Goal: Information Seeking & Learning: Learn about a topic

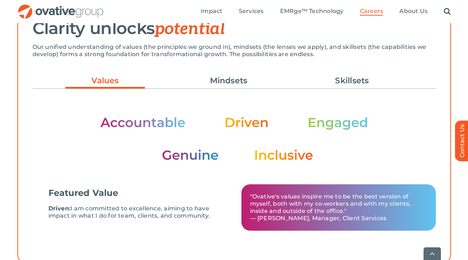
scroll to position [224, 0]
drag, startPoint x: 121, startPoint y: 112, endPoint x: 213, endPoint y: 136, distance: 94.4
click at [213, 136] on div "Featured Value Driven: I am committed to excellence, aiming to have impact in w…" at bounding box center [234, 165] width 403 height 137
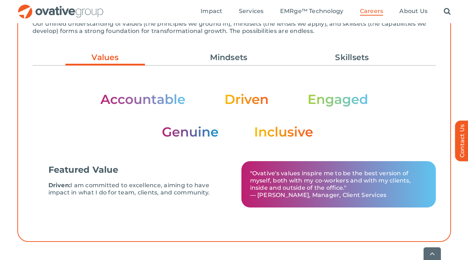
scroll to position [247, 0]
click at [236, 58] on link "Mindsets" at bounding box center [229, 57] width 80 height 12
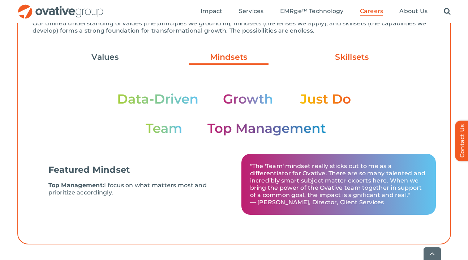
click at [321, 57] on link "Skillsets" at bounding box center [352, 57] width 80 height 12
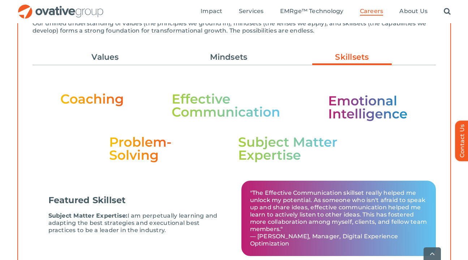
click at [114, 50] on ul "Values Mindsets Skillsets" at bounding box center [234, 57] width 403 height 20
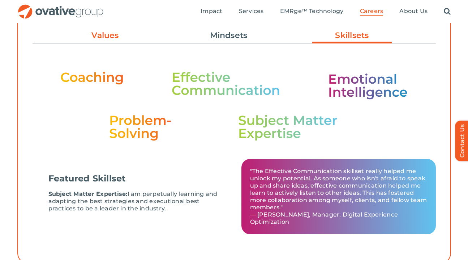
scroll to position [264, 0]
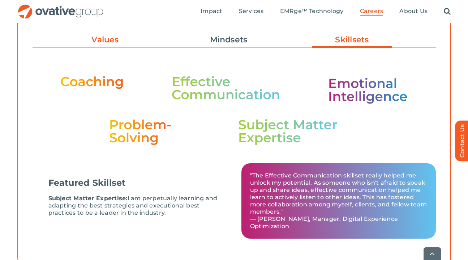
click at [102, 41] on link "Values" at bounding box center [105, 40] width 80 height 12
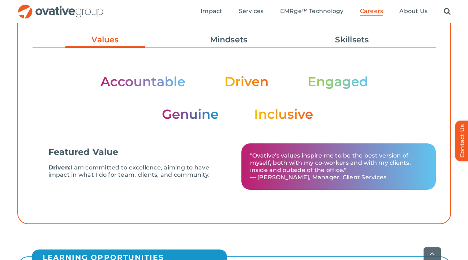
drag, startPoint x: 68, startPoint y: 55, endPoint x: 336, endPoint y: 119, distance: 275.7
click at [336, 119] on li "Featured Value Driven: I am committed to excellence, aiming to have impact in w…" at bounding box center [234, 126] width 403 height 152
click at [235, 192] on div ""Ovative's values inspire me to be the best version of myself, both with my co-…" at bounding box center [335, 166] width 202 height 56
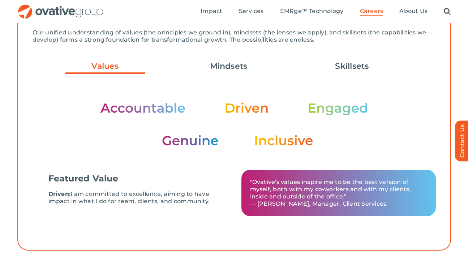
scroll to position [238, 0]
click at [158, 111] on img at bounding box center [234, 125] width 268 height 46
click at [235, 112] on img at bounding box center [234, 125] width 268 height 46
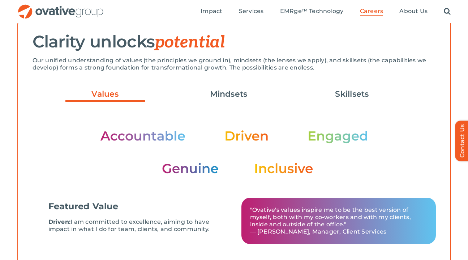
scroll to position [209, 0]
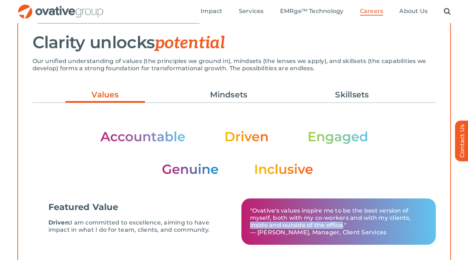
drag, startPoint x: 248, startPoint y: 225, endPoint x: 343, endPoint y: 225, distance: 94.7
click at [343, 225] on div ""Ovative's values inspire me to be the best version of myself, both with my co-…" at bounding box center [338, 221] width 195 height 46
copy p "inside and outside of the office"
click at [285, 222] on p ""Ovative's values inspire me to be the best version of myself, both with my co-…" at bounding box center [338, 221] width 177 height 29
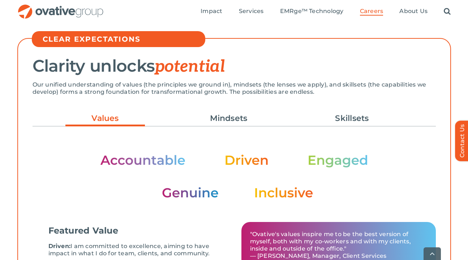
scroll to position [186, 0]
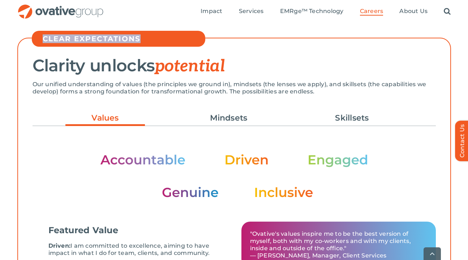
drag, startPoint x: 42, startPoint y: 37, endPoint x: 159, endPoint y: 40, distance: 117.5
click at [159, 40] on div "CLEAR EXPECTATIONS" at bounding box center [119, 39] width 174 height 16
click at [159, 40] on h5 "CLEAR EXPECTATIONS" at bounding box center [122, 38] width 159 height 9
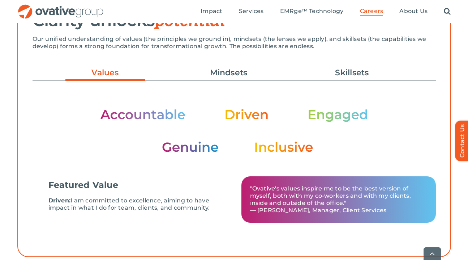
scroll to position [191, 0]
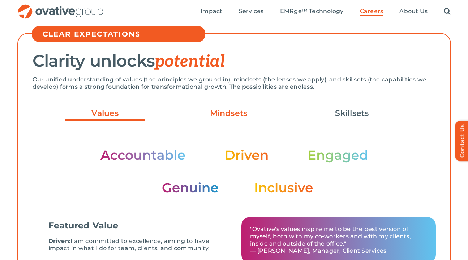
click at [228, 116] on link "Mindsets" at bounding box center [229, 113] width 80 height 12
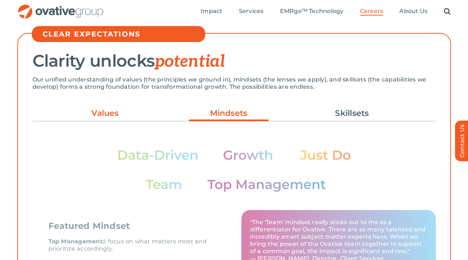
click at [116, 119] on link "Values" at bounding box center [105, 113] width 80 height 12
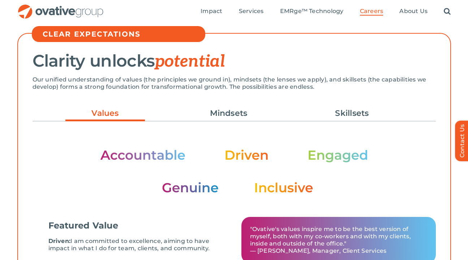
scroll to position [191, 0]
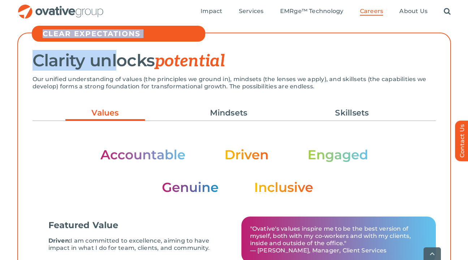
drag, startPoint x: 44, startPoint y: 33, endPoint x: 120, endPoint y: 48, distance: 77.6
click at [120, 48] on div "CLEAR EXPECTATIONS Clarity unlocks potential Our unified understanding of value…" at bounding box center [234, 159] width 434 height 275
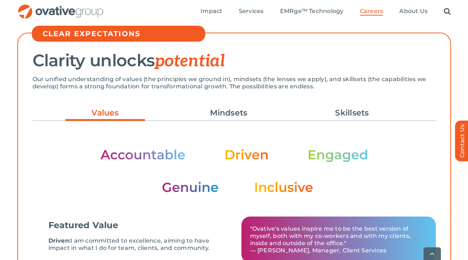
click at [166, 59] on span "potential" at bounding box center [190, 61] width 70 height 20
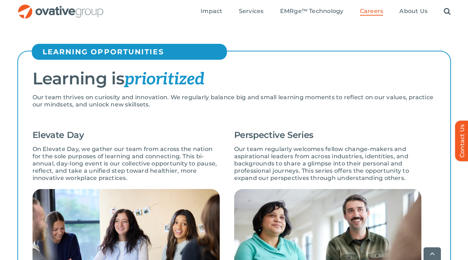
scroll to position [472, 0]
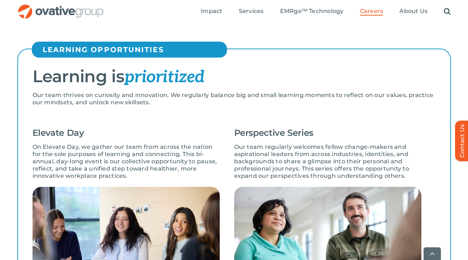
drag, startPoint x: 320, startPoint y: 78, endPoint x: 43, endPoint y: 141, distance: 284.4
click at [43, 141] on div "Elevate Day On Elevate Day, we gather our team from across the nation for the s…" at bounding box center [126, 211] width 187 height 175
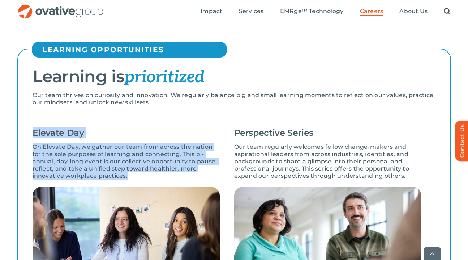
drag, startPoint x: 30, startPoint y: 131, endPoint x: 142, endPoint y: 178, distance: 121.2
click at [142, 178] on div "Learning is prioritized Our team thrives on curiosity and innovation. We regula…" at bounding box center [234, 263] width 434 height 430
copy div "Elevate Day On Elevate Day, we gather our team from across the nation for the s…"
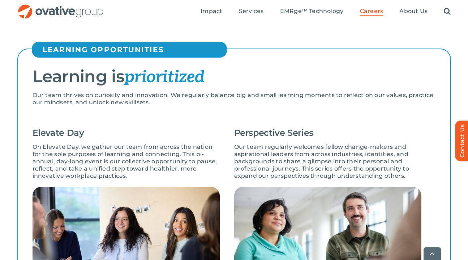
click at [148, 101] on p "Our team thrives on curiosity and innovation. We regularly balance big and smal…" at bounding box center [234, 98] width 403 height 14
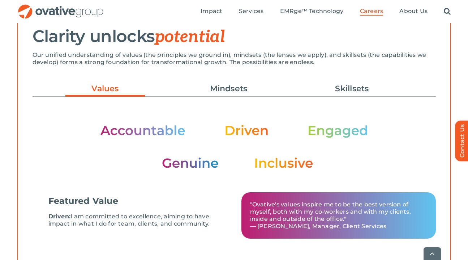
scroll to position [214, 0]
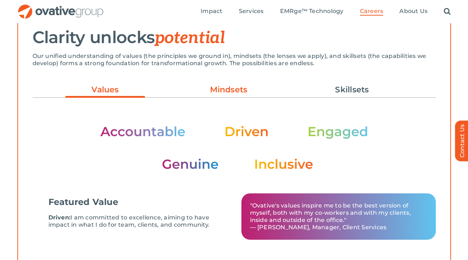
click at [247, 91] on link "Mindsets" at bounding box center [229, 90] width 80 height 12
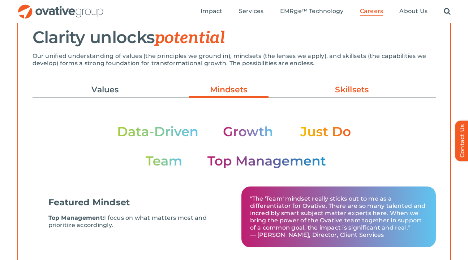
click at [333, 95] on link "Skillsets" at bounding box center [352, 90] width 80 height 12
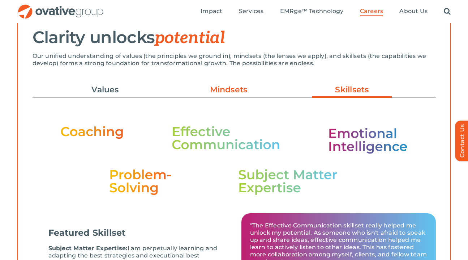
click at [238, 92] on link "Mindsets" at bounding box center [229, 90] width 80 height 12
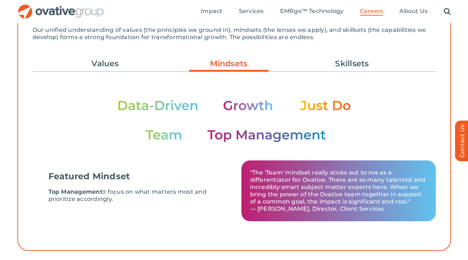
scroll to position [240, 0]
click at [351, 67] on link "Skillsets" at bounding box center [352, 64] width 80 height 12
